Goal: Task Accomplishment & Management: Manage account settings

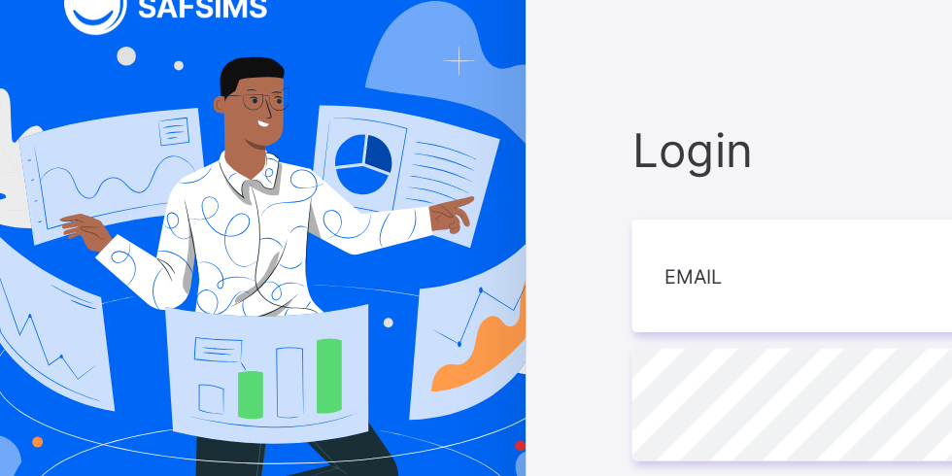
click at [515, 108] on div "PTA/NADP INTERNATIONAL COLLEGE LAFIA Login Email Password View password Forgot …" at bounding box center [634, 281] width 583 height 563
click at [435, 253] on input "email" at bounding box center [634, 223] width 505 height 68
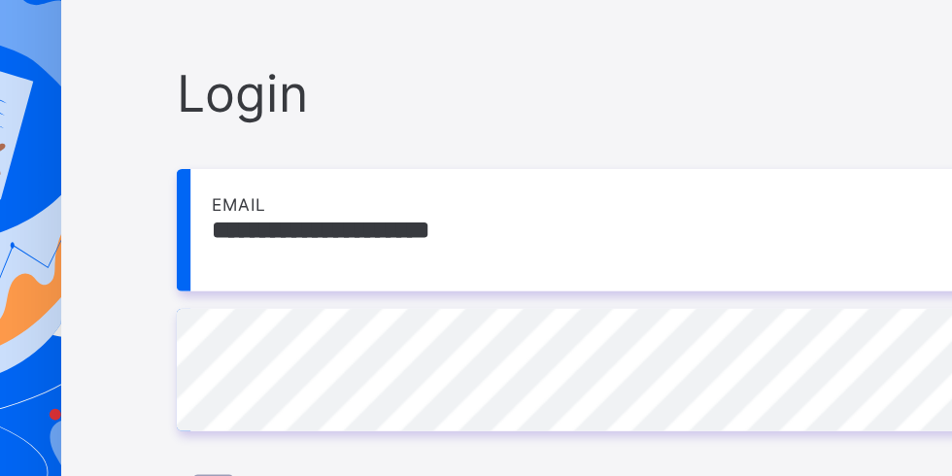
click at [698, 249] on input "**********" at bounding box center [634, 223] width 505 height 68
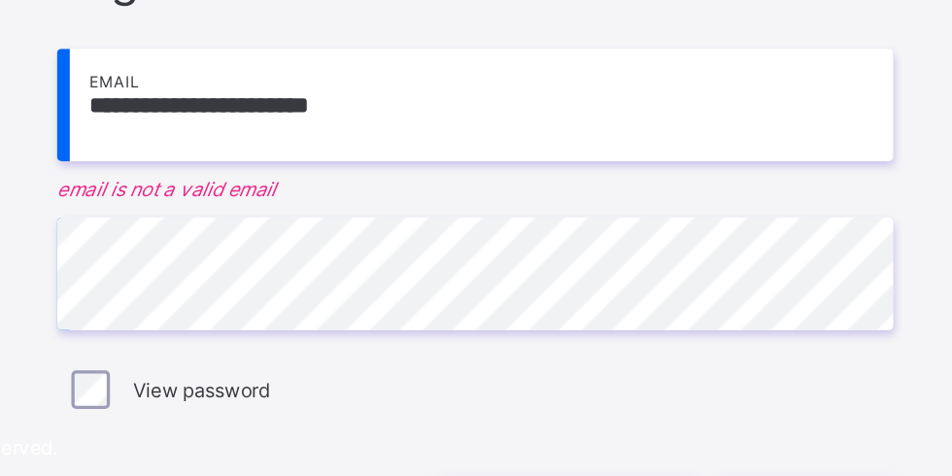
type input "**********"
